Goal: Task Accomplishment & Management: Manage account settings

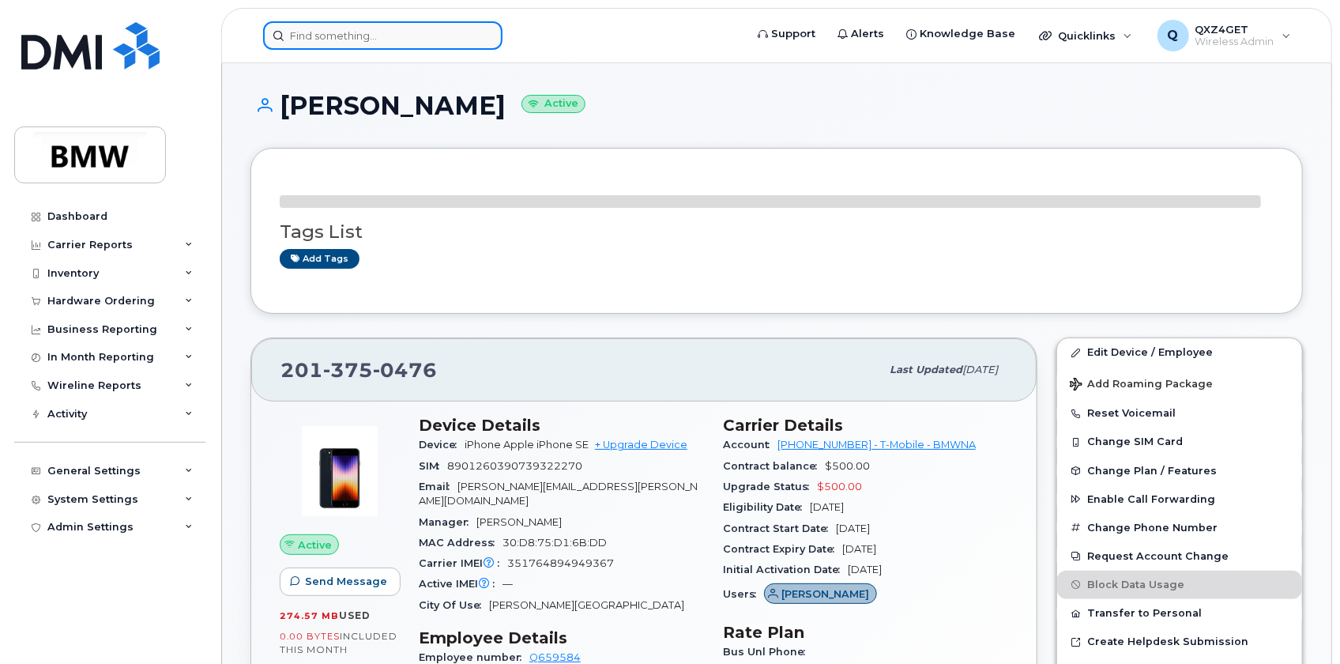
click at [324, 39] on input at bounding box center [382, 35] width 239 height 28
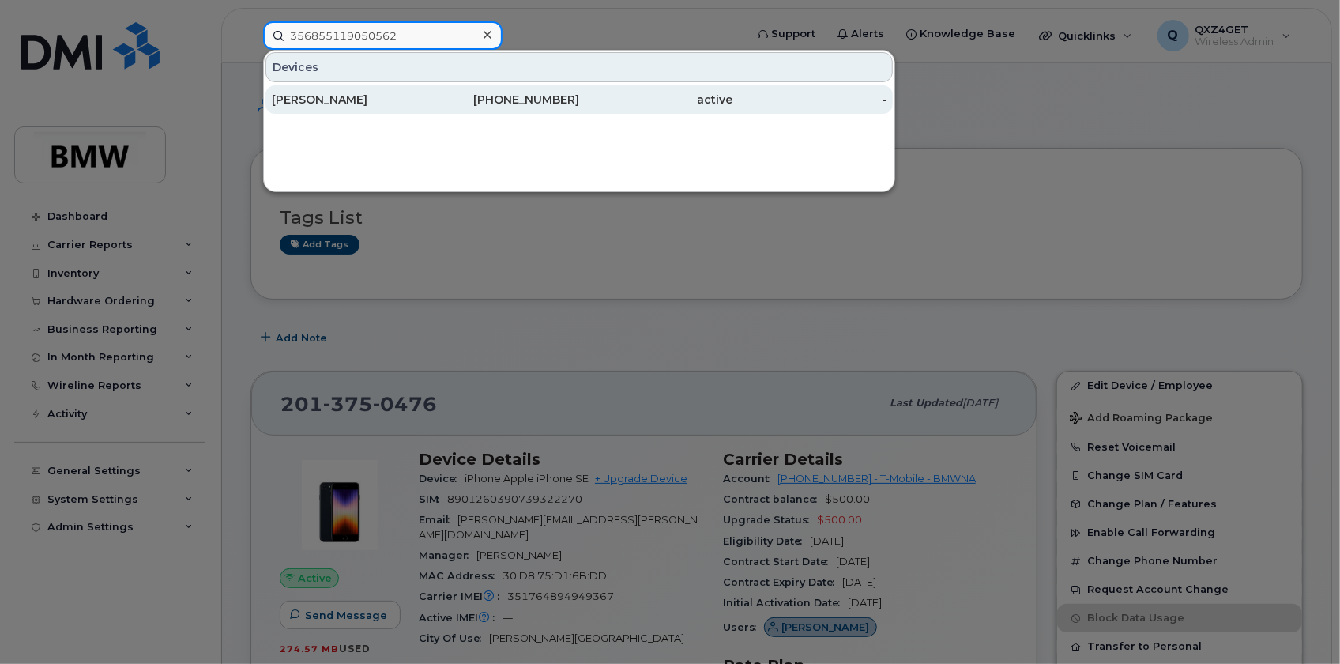
type input "356855119050562"
click at [314, 100] on div "Tresa Brown" at bounding box center [349, 100] width 154 height 16
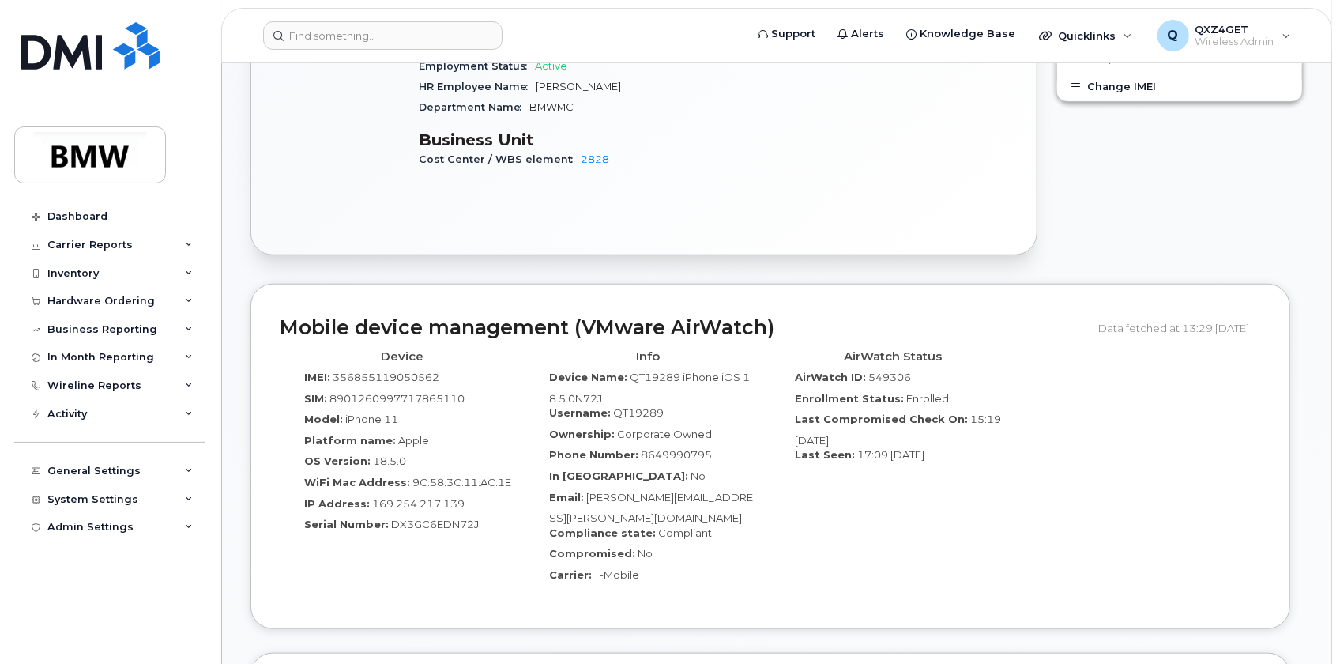
scroll to position [646, 0]
drag, startPoint x: 742, startPoint y: 480, endPoint x: 582, endPoint y: 474, distance: 159.7
click at [582, 489] on div "Email: [PERSON_NAME][EMAIL_ADDRESS][PERSON_NAME][DOMAIN_NAME]" at bounding box center [648, 507] width 222 height 36
click at [781, 493] on div "AirWatch Status AirWatch ID: 549306 Enrollment Status: Enrolled Last Compromise…" at bounding box center [893, 471] width 246 height 258
drag, startPoint x: 741, startPoint y: 483, endPoint x: 590, endPoint y: 476, distance: 151.0
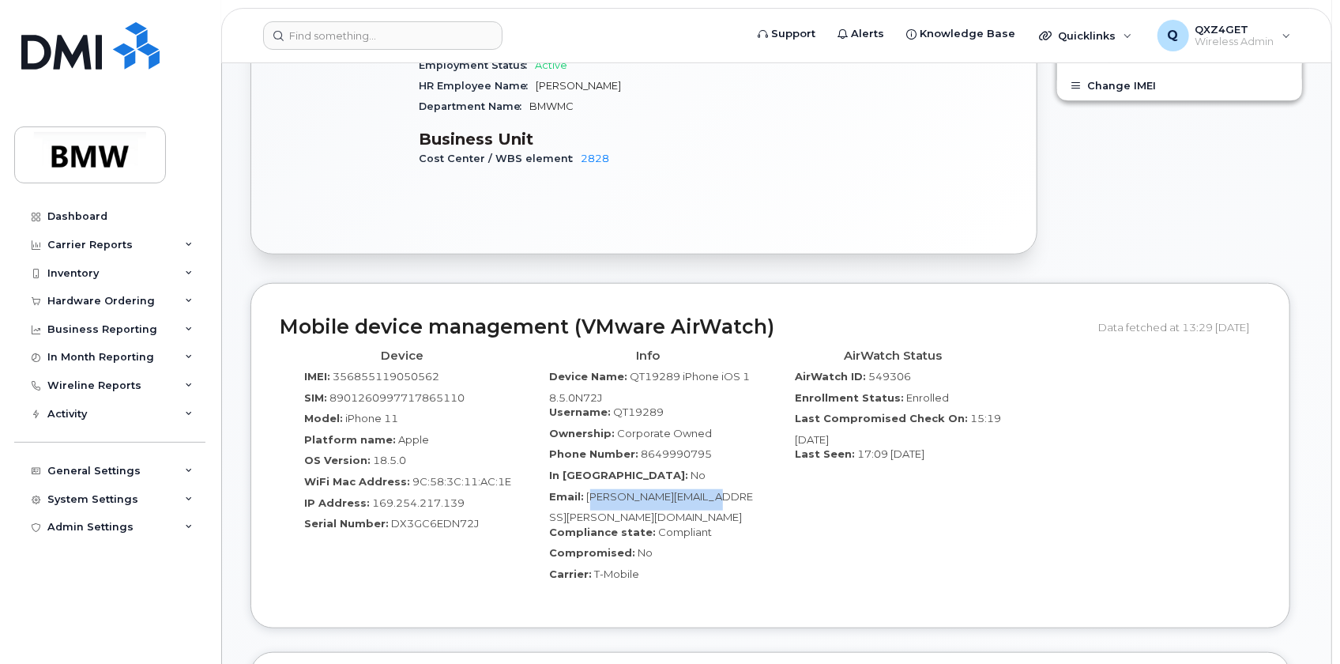
click at [590, 489] on div "Email: [PERSON_NAME][EMAIL_ADDRESS][PERSON_NAME][DOMAIN_NAME]" at bounding box center [648, 507] width 222 height 36
drag, startPoint x: 592, startPoint y: 472, endPoint x: 773, endPoint y: 461, distance: 180.5
click at [776, 457] on div "AirWatch Status AirWatch ID: 549306 Enrollment Status: Enrolled Last Compromise…" at bounding box center [893, 471] width 246 height 258
drag, startPoint x: 742, startPoint y: 474, endPoint x: 587, endPoint y: 475, distance: 155.6
click at [587, 489] on div "Email: Tammy.Davis@bmwmc.com" at bounding box center [648, 507] width 222 height 36
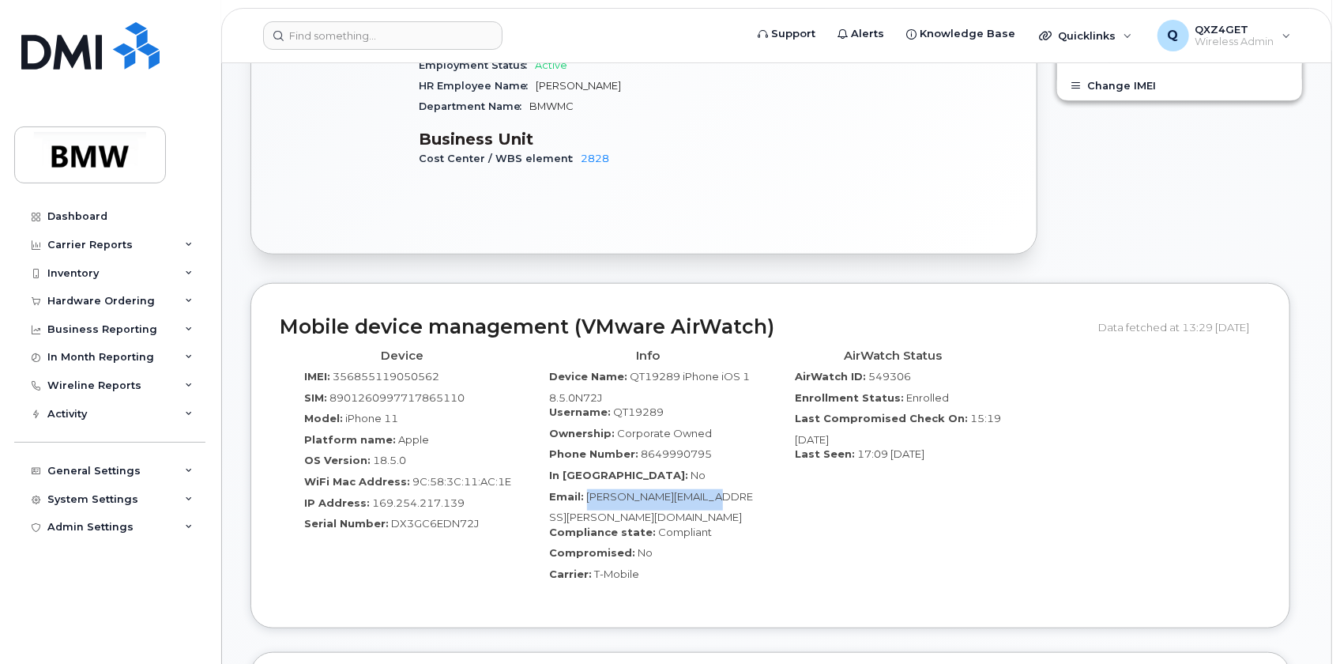
copy span "Tammy.Davis@bmwmc.com"
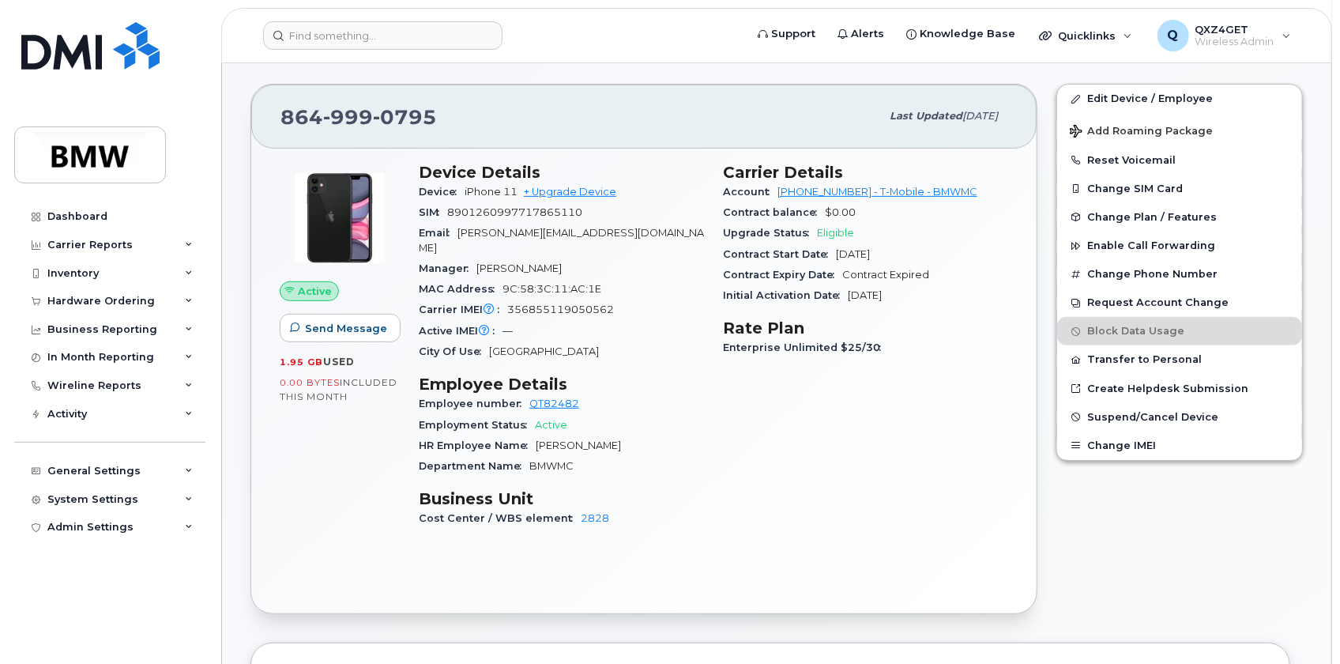
scroll to position [0, 0]
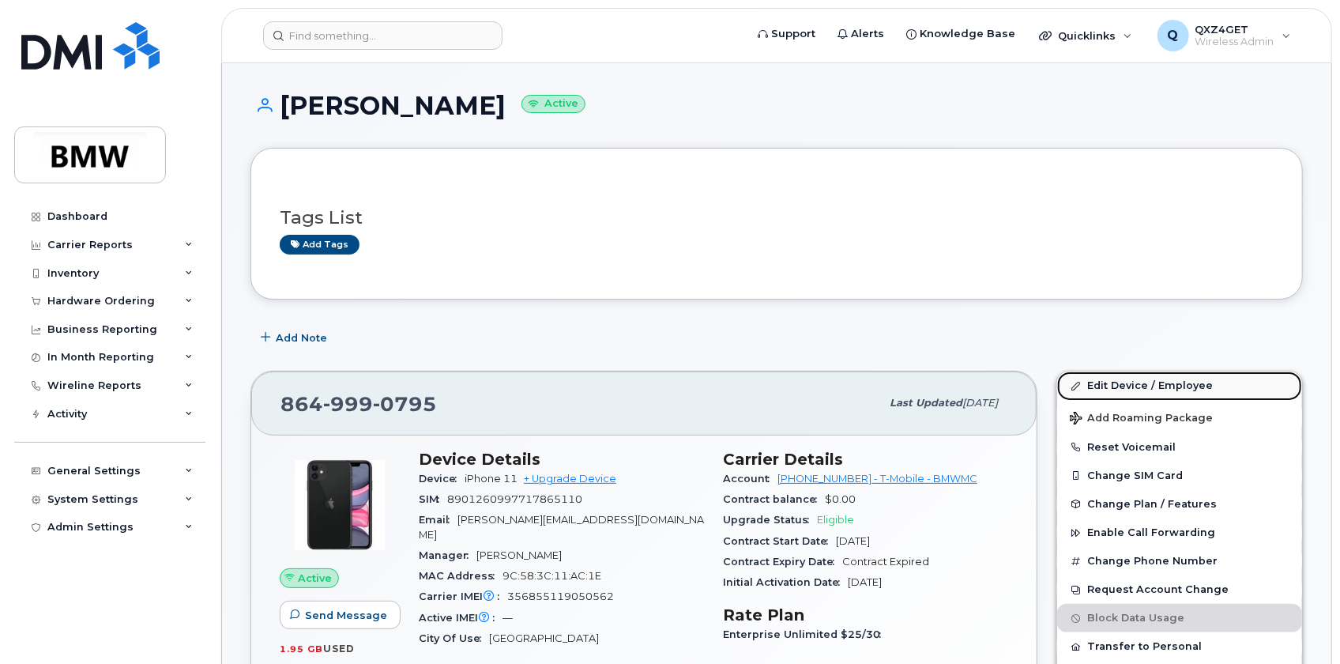
click at [1128, 376] on link "Edit Device / Employee" at bounding box center [1179, 385] width 245 height 28
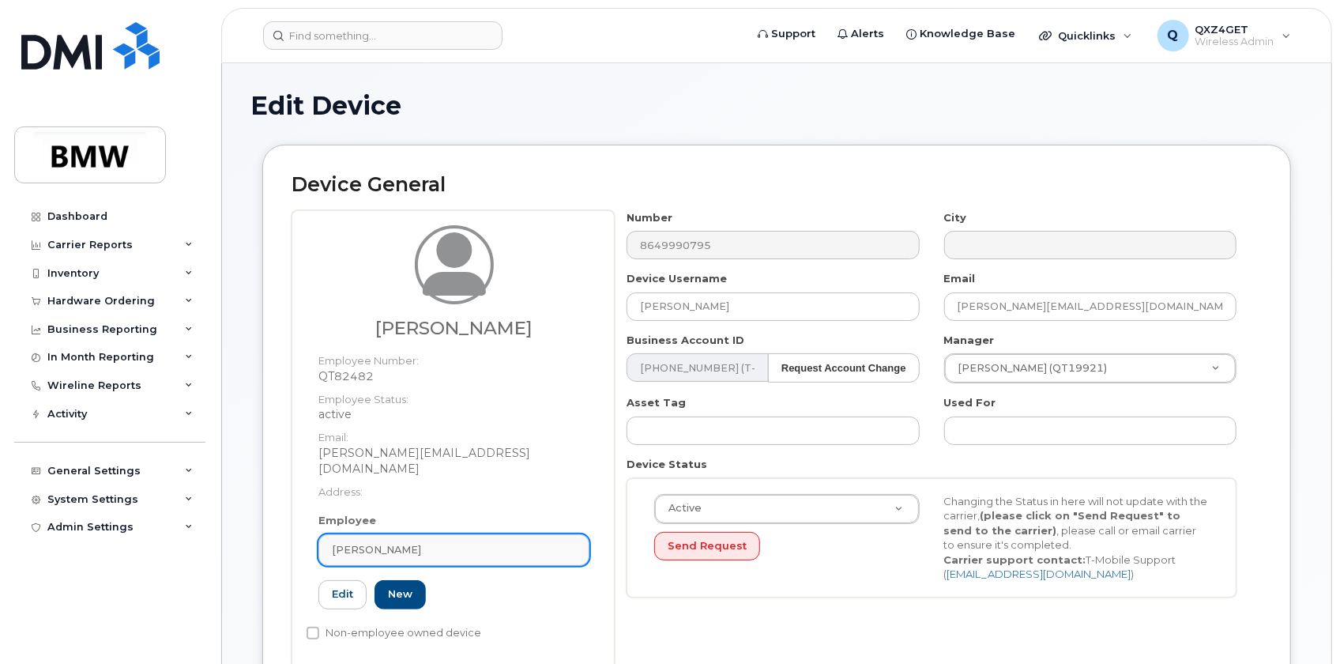
click at [392, 542] on span "[PERSON_NAME]" at bounding box center [376, 549] width 89 height 15
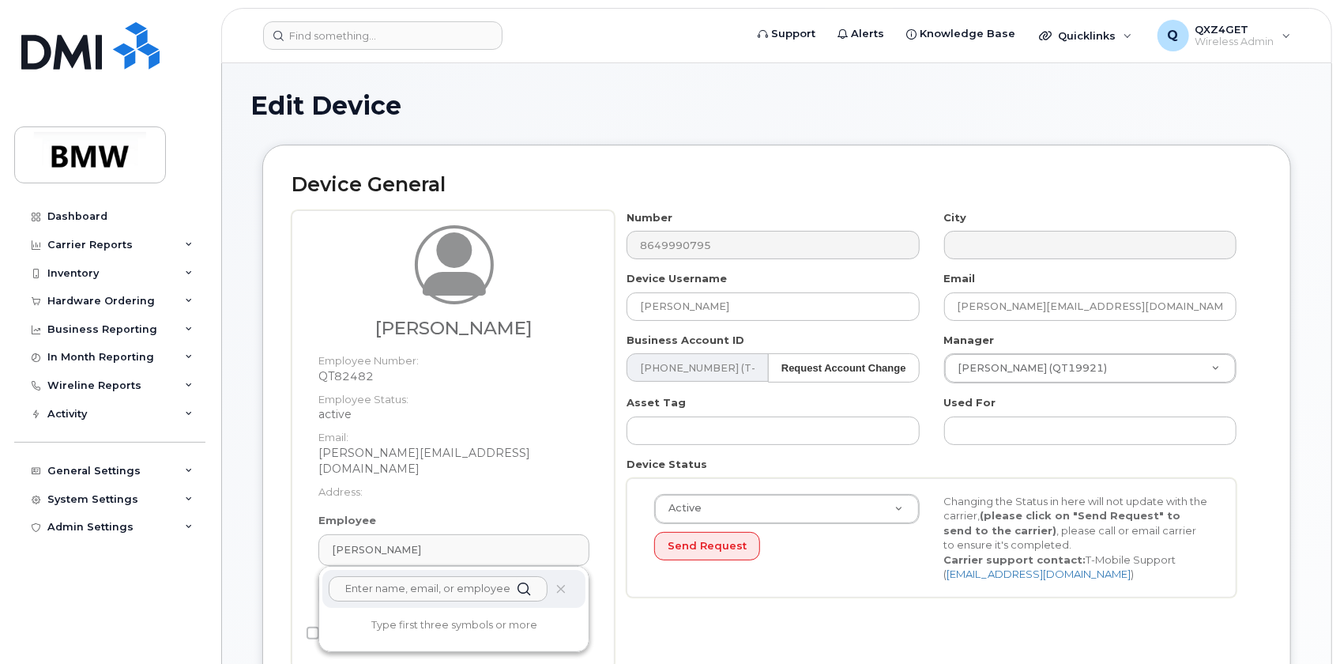
paste input "[PERSON_NAME][EMAIL_ADDRESS][PERSON_NAME][DOMAIN_NAME]"
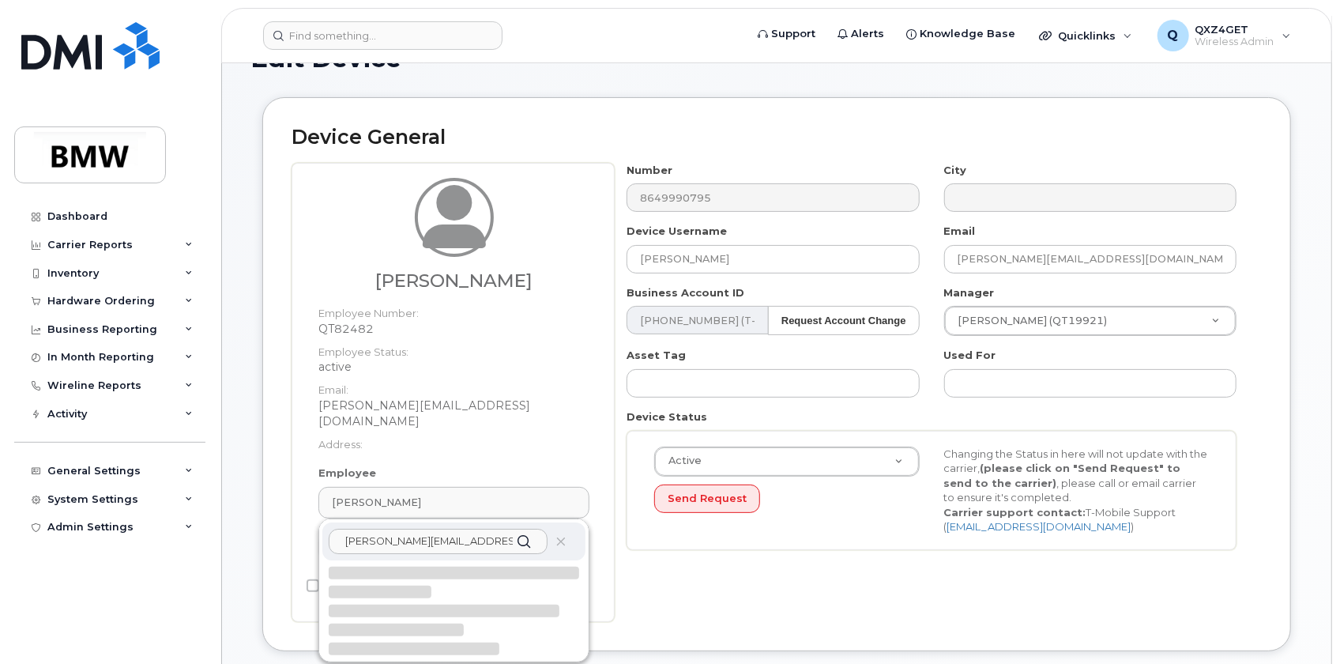
scroll to position [143, 0]
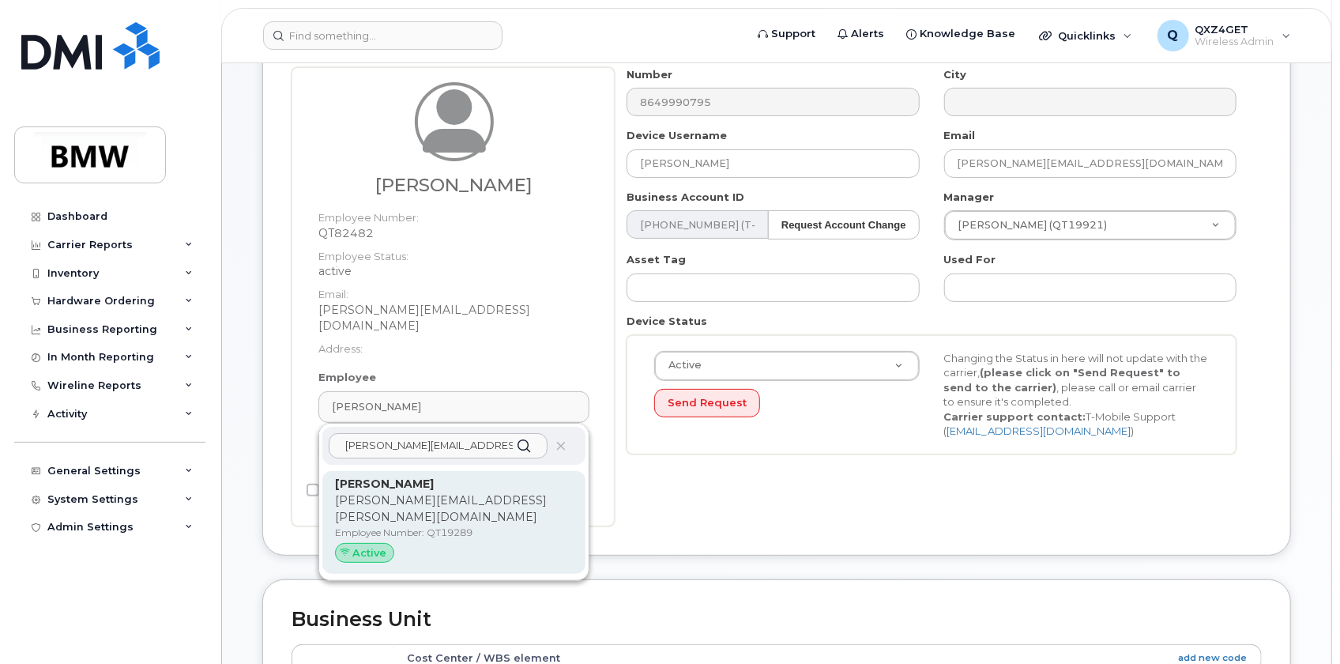
type input "[PERSON_NAME][EMAIL_ADDRESS][PERSON_NAME][DOMAIN_NAME]"
click at [427, 492] on p "tammy.davis@bmwmc.com" at bounding box center [454, 508] width 238 height 33
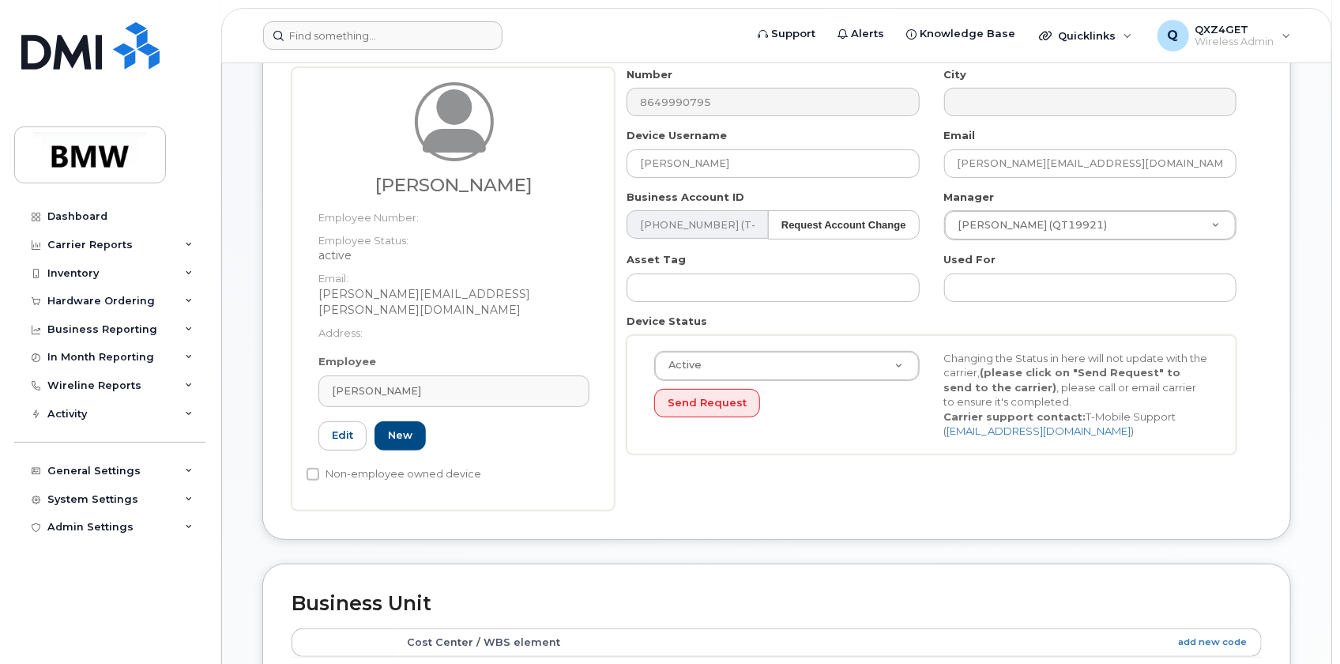
type input "QT19289"
type input "Tammy Davis"
type input "tammy.davis@bmwmc.com"
type input "14966868"
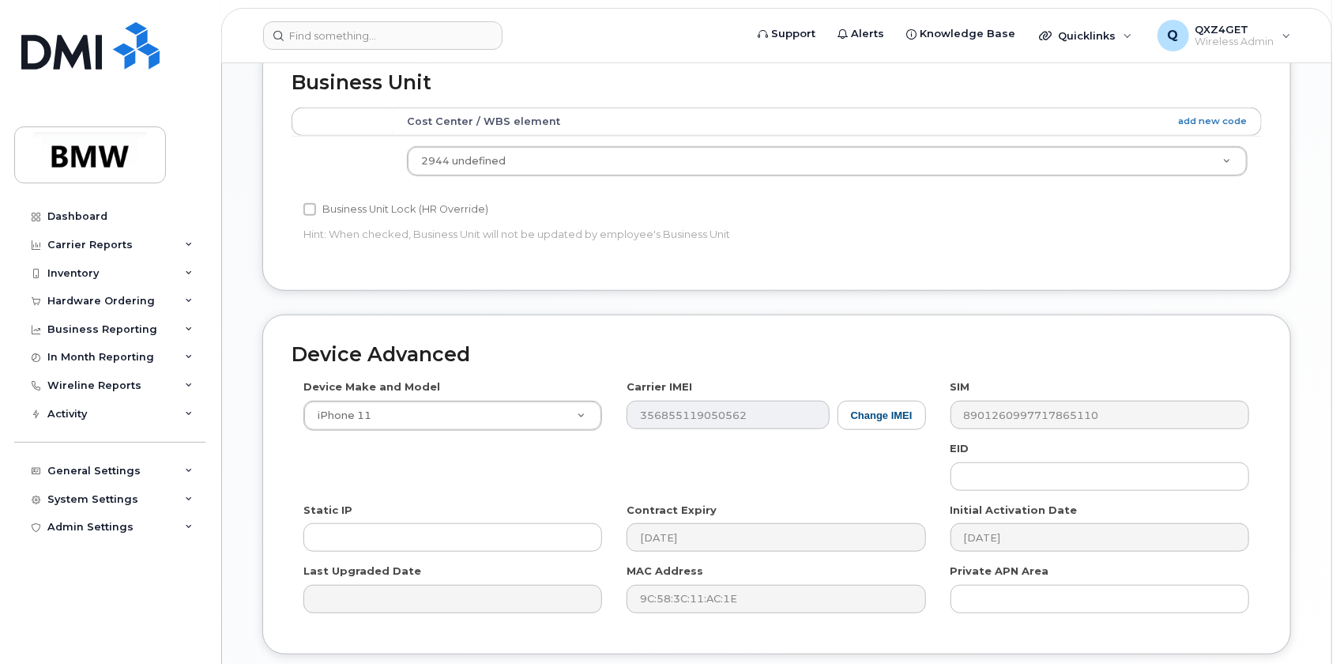
scroll to position [768, 0]
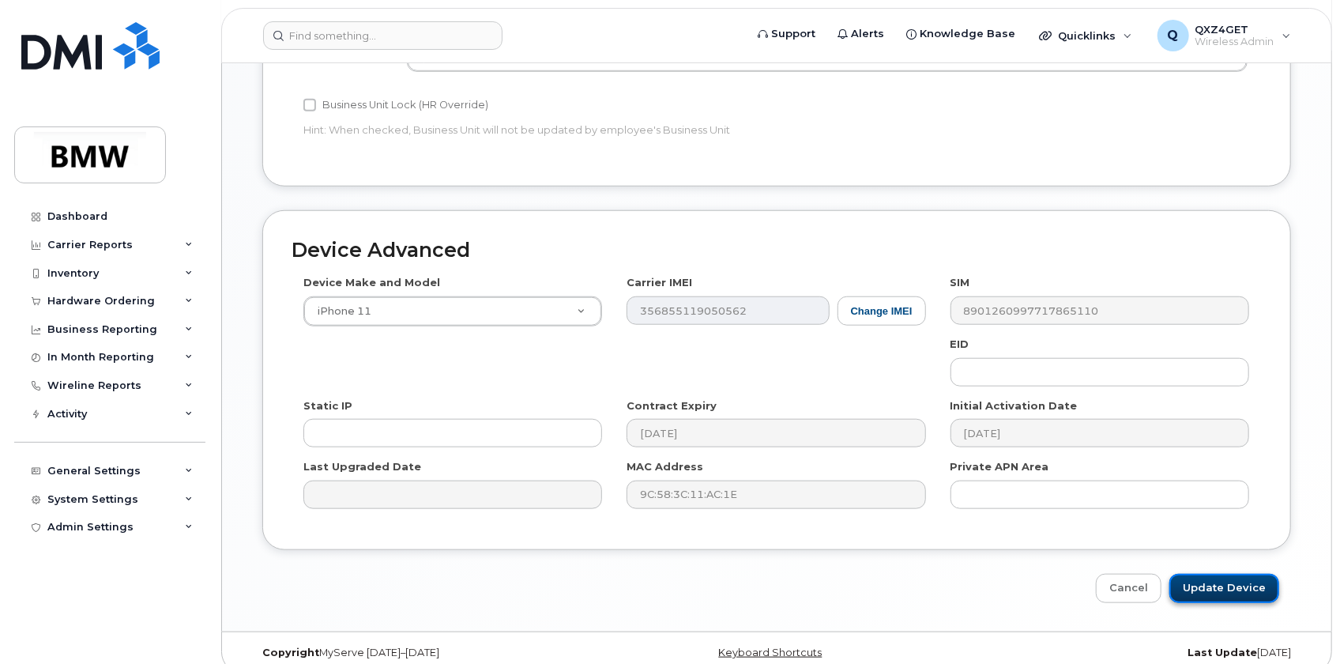
click at [1224, 573] on input "Update Device" at bounding box center [1224, 587] width 110 height 29
type input "Saving..."
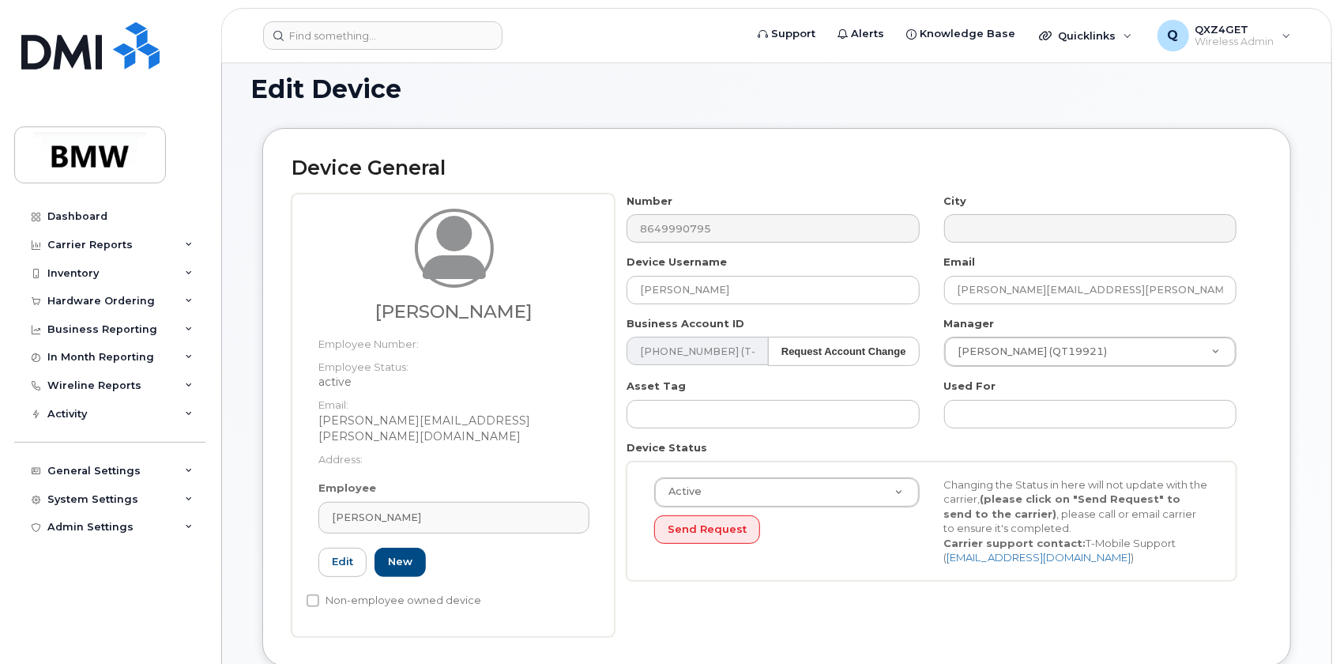
scroll to position [0, 0]
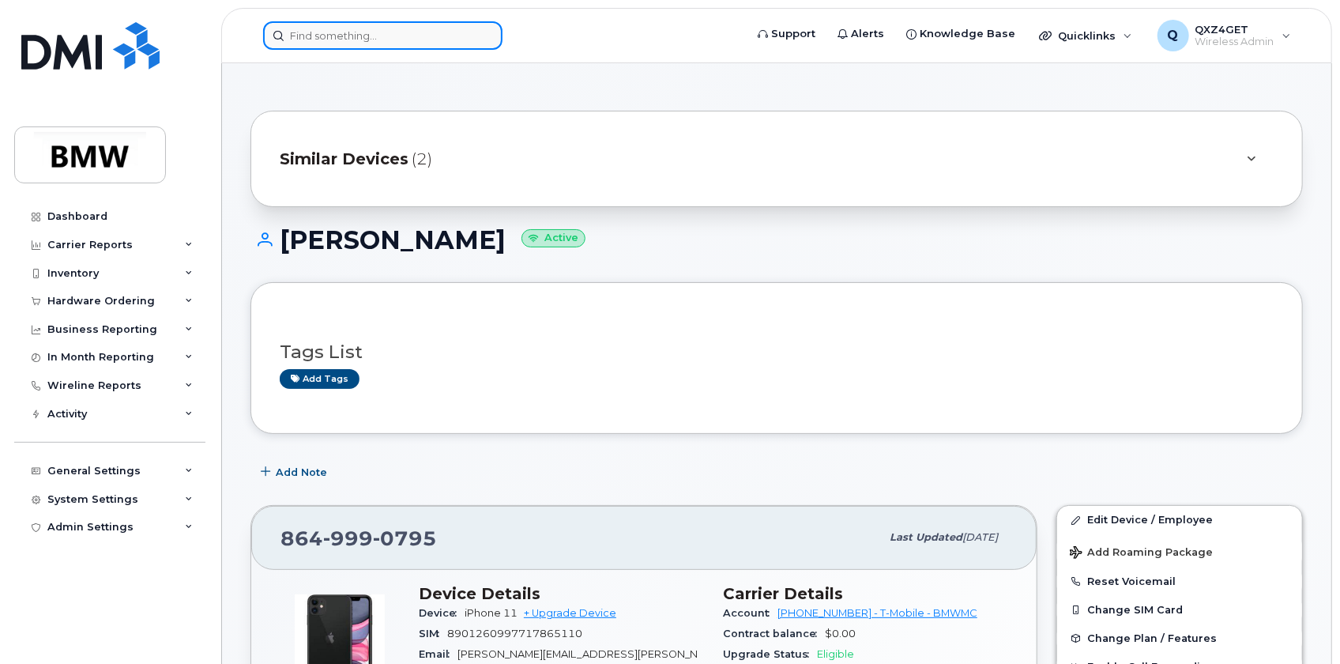
click at [352, 28] on input at bounding box center [382, 35] width 239 height 28
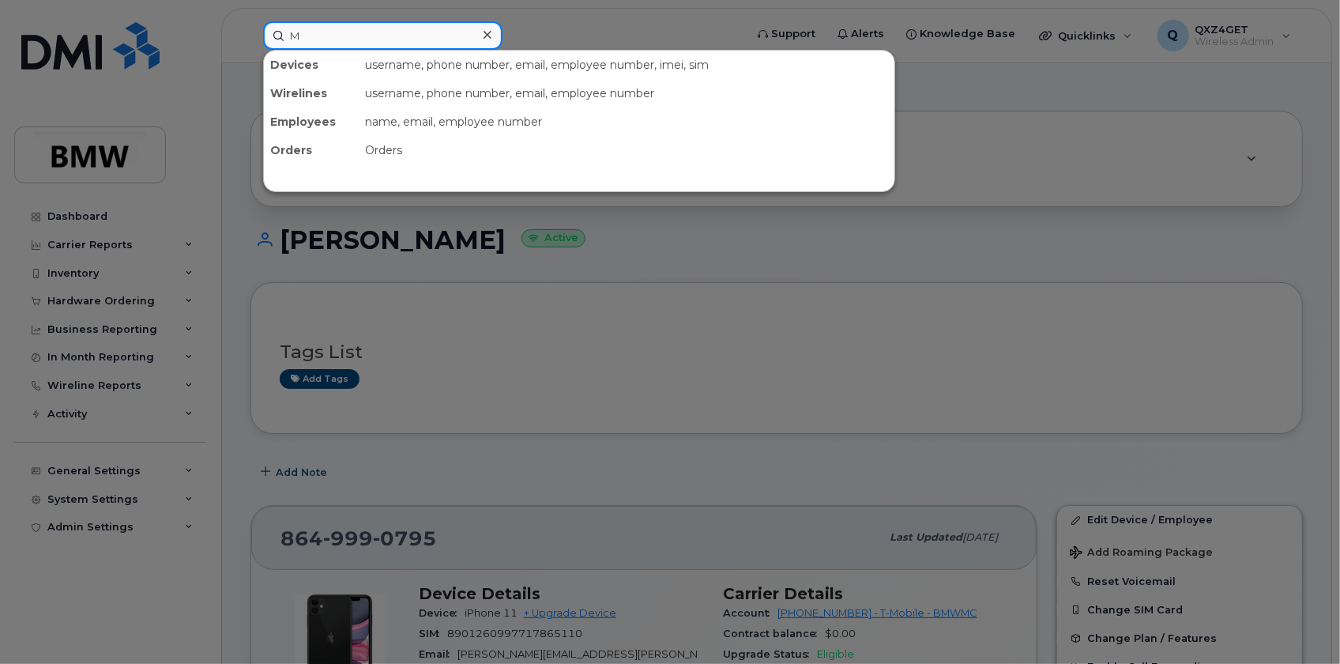
type input "M"
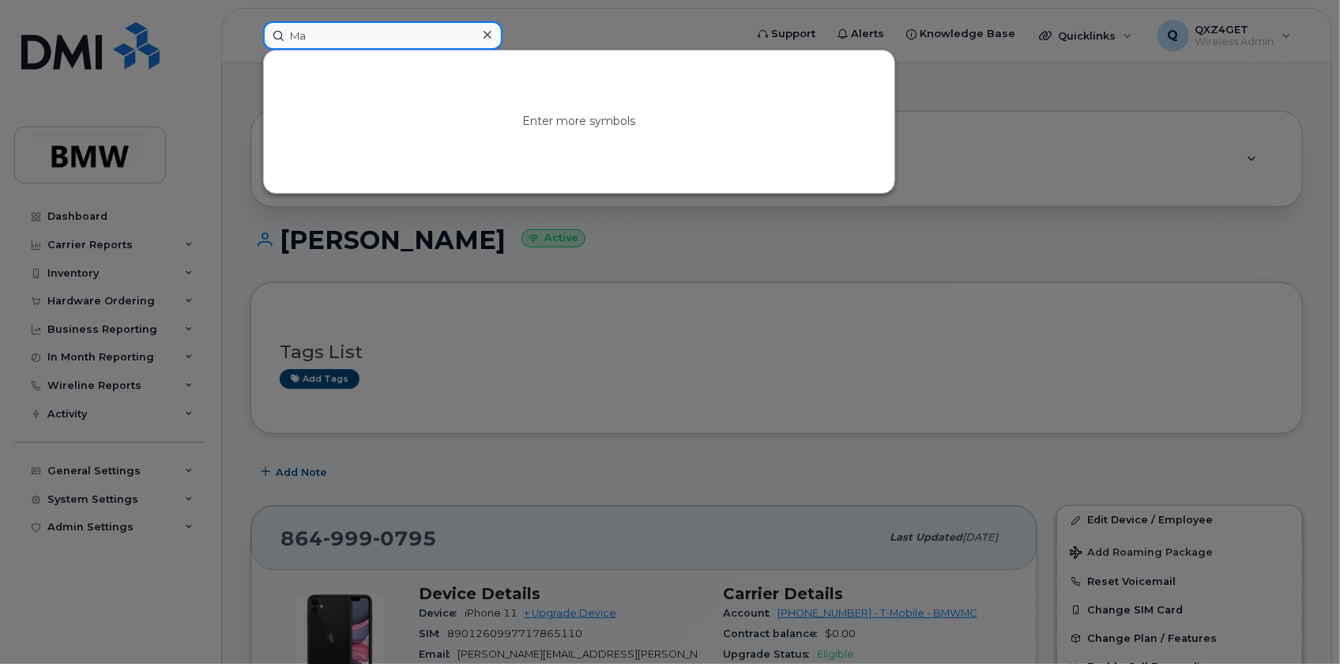
type input "M"
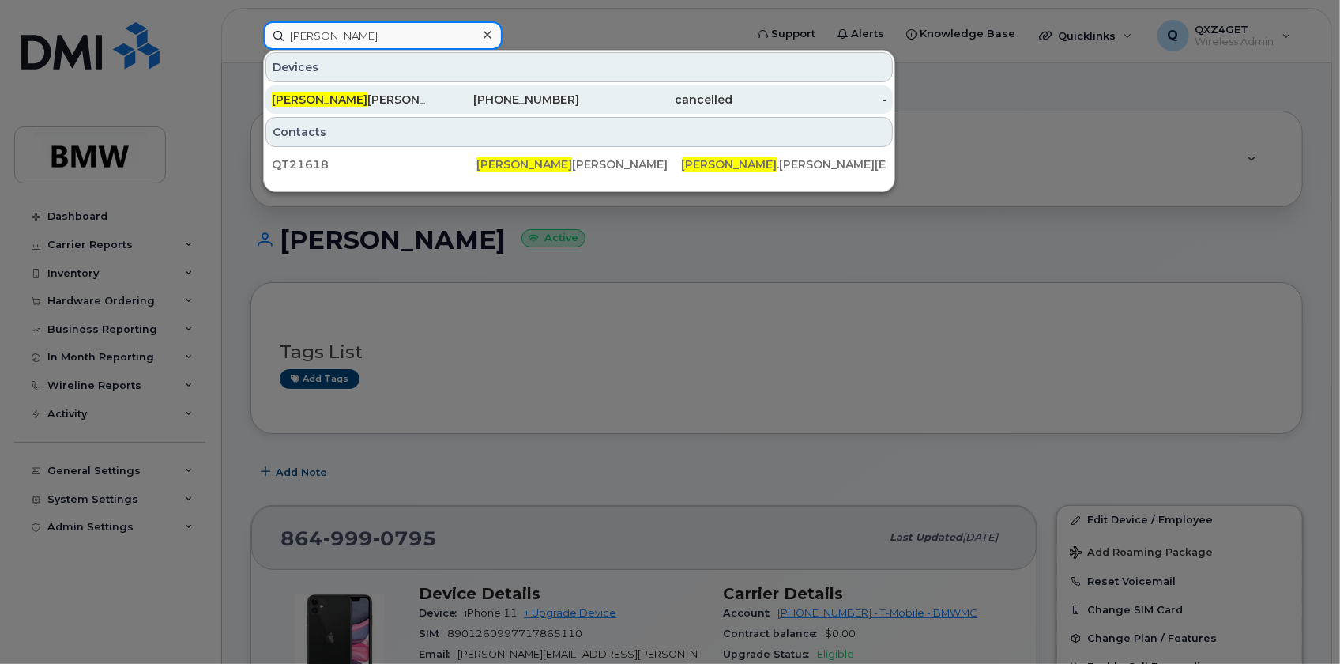
type input "Mariko"
click at [569, 94] on div "864-320-3395" at bounding box center [503, 100] width 154 height 16
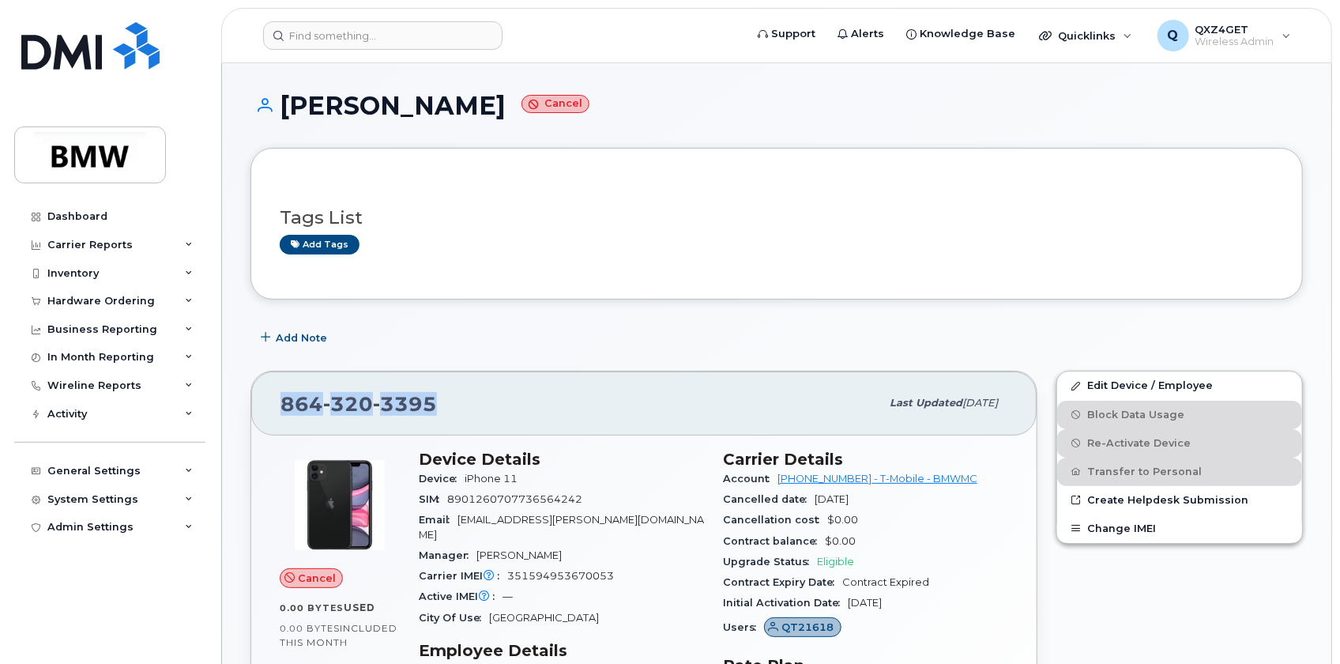
drag, startPoint x: 403, startPoint y: 398, endPoint x: 269, endPoint y: 387, distance: 134.7
click at [269, 389] on div "[PHONE_NUMBER] Last updated [DATE]" at bounding box center [643, 402] width 785 height 63
copy span "[PHONE_NUMBER]"
drag, startPoint x: 349, startPoint y: 43, endPoint x: 340, endPoint y: 43, distance: 8.7
click at [348, 43] on input at bounding box center [382, 35] width 239 height 28
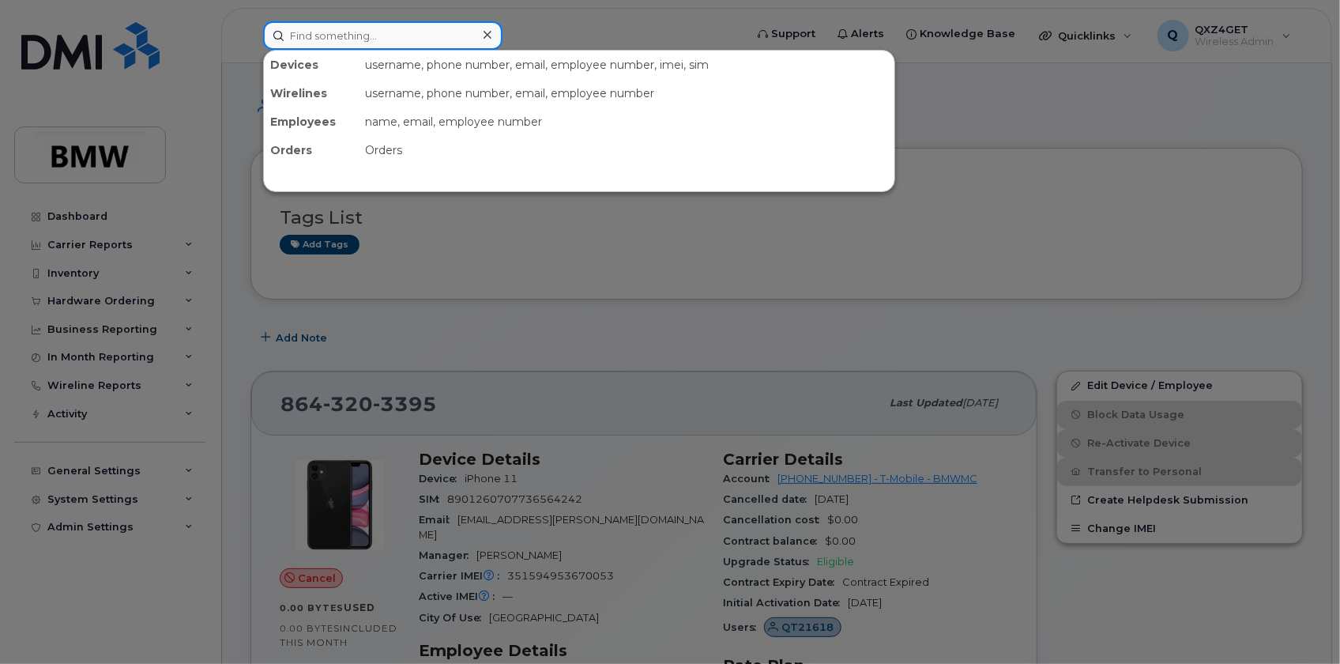
paste input "2016864637"
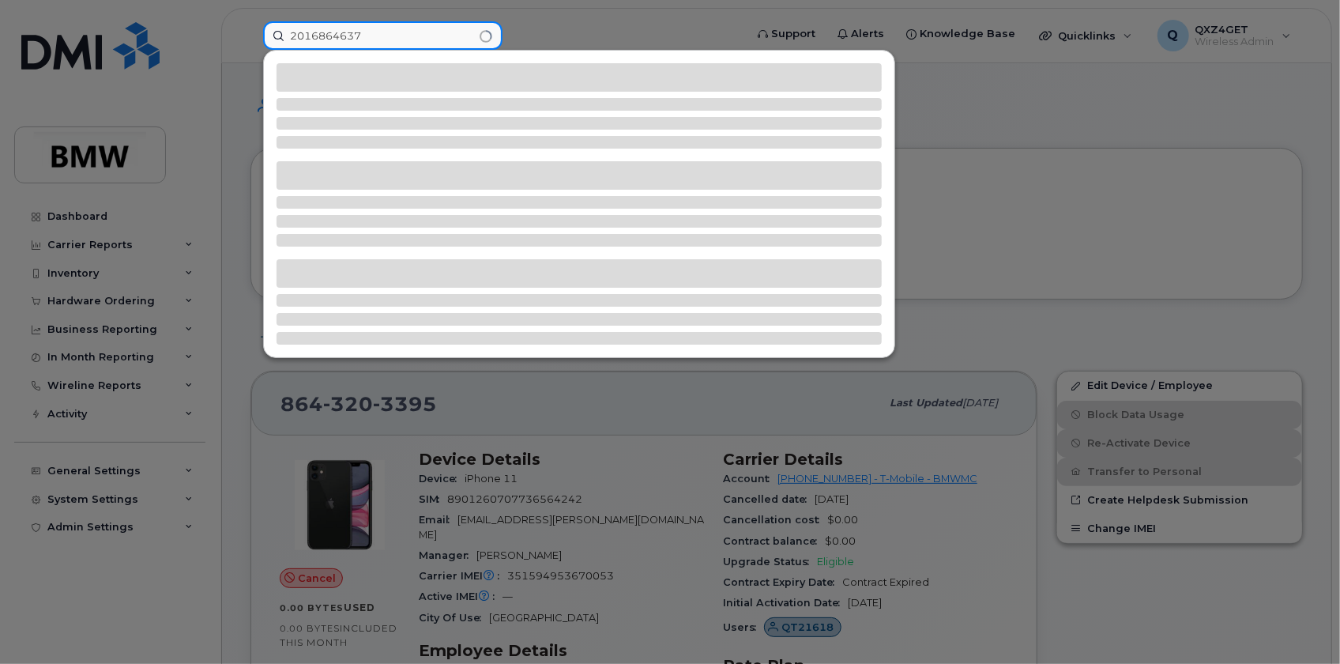
type input "2016864637"
